Goal: Information Seeking & Learning: Learn about a topic

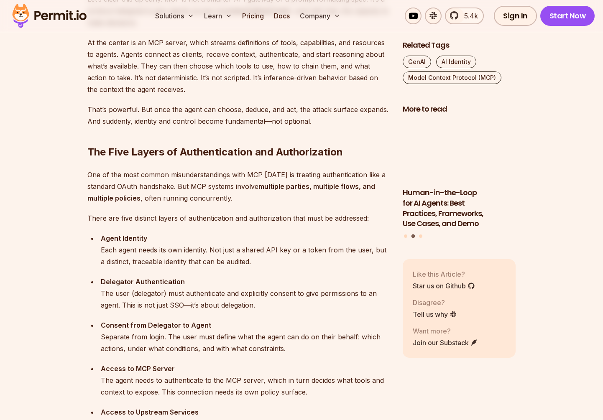
scroll to position [736, 0]
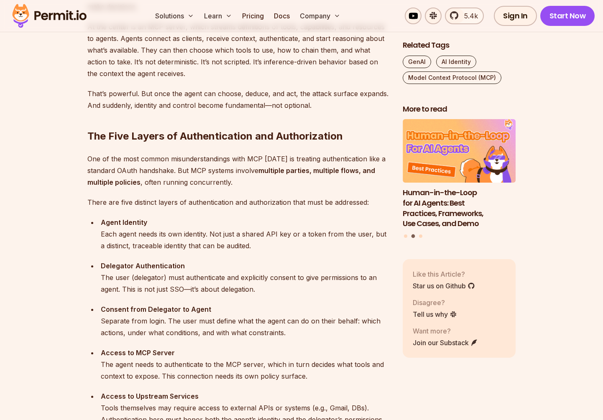
click at [140, 226] on strong "Agent Identity" at bounding box center [124, 222] width 46 height 8
click at [167, 234] on div "Agent Identity Each agent needs its own identity. Not just a shared API key or …" at bounding box center [245, 234] width 289 height 35
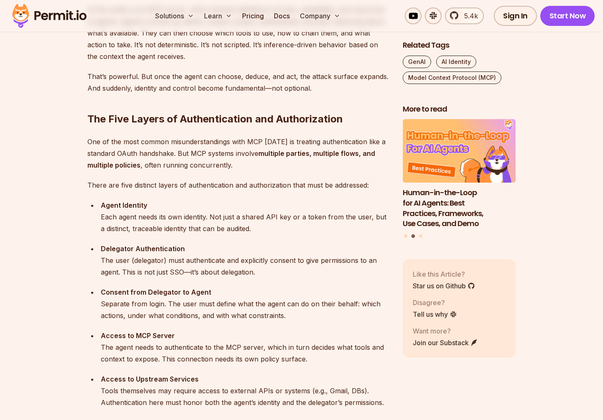
click at [150, 248] on strong "Delegator Authentication" at bounding box center [143, 249] width 84 height 8
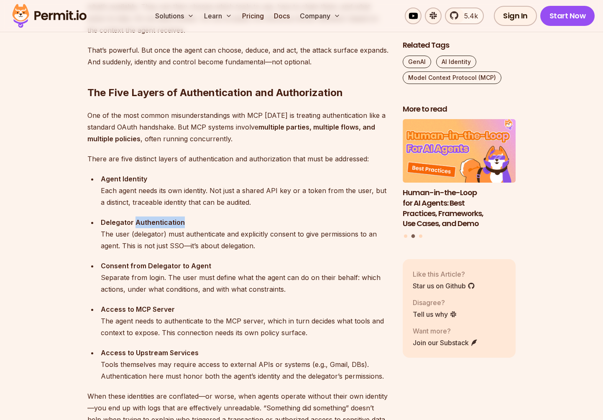
scroll to position [790, 0]
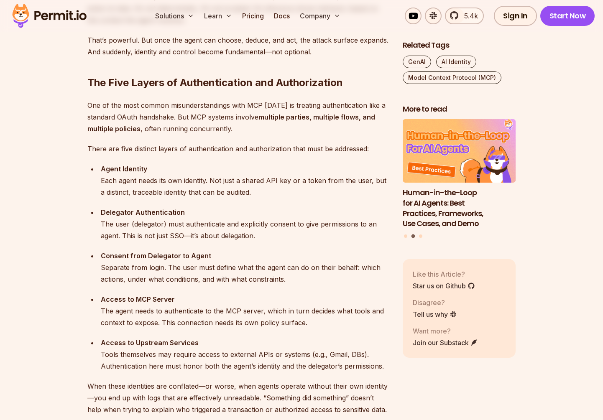
click at [119, 254] on strong "Consent from Delegator to Agent" at bounding box center [156, 256] width 110 height 8
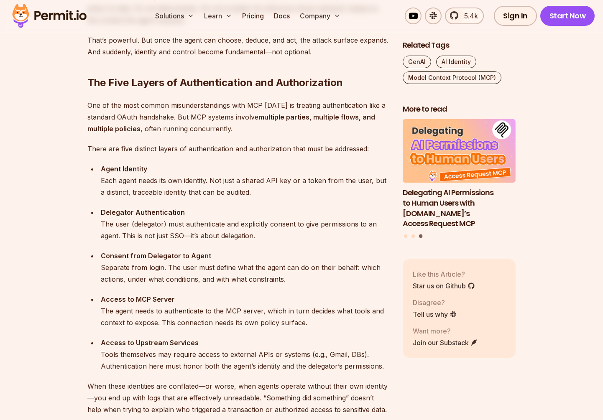
click at [174, 252] on strong "Consent from Delegator to Agent" at bounding box center [156, 256] width 110 height 8
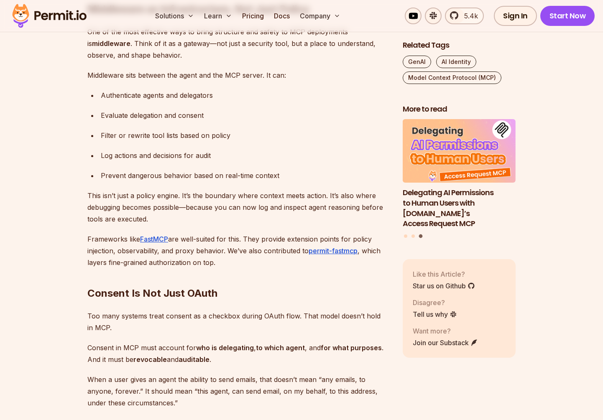
scroll to position [1863, 0]
